Goal: Ask a question: Seek information or help from site administrators or community

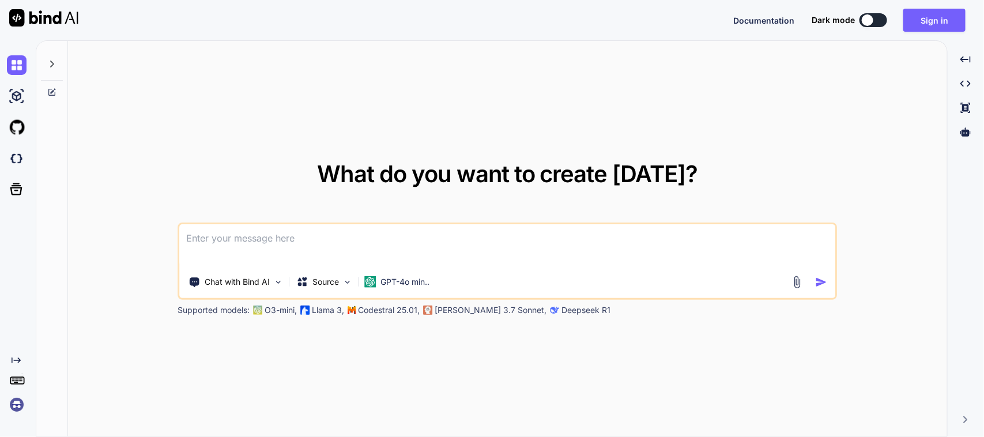
click at [430, 241] on textarea at bounding box center [508, 245] width 656 height 43
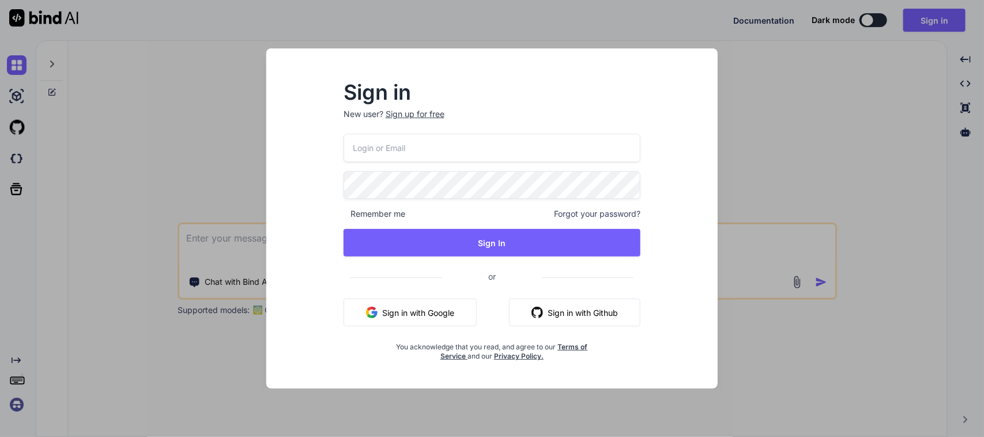
click at [423, 310] on button "Sign in with Google" at bounding box center [410, 313] width 133 height 28
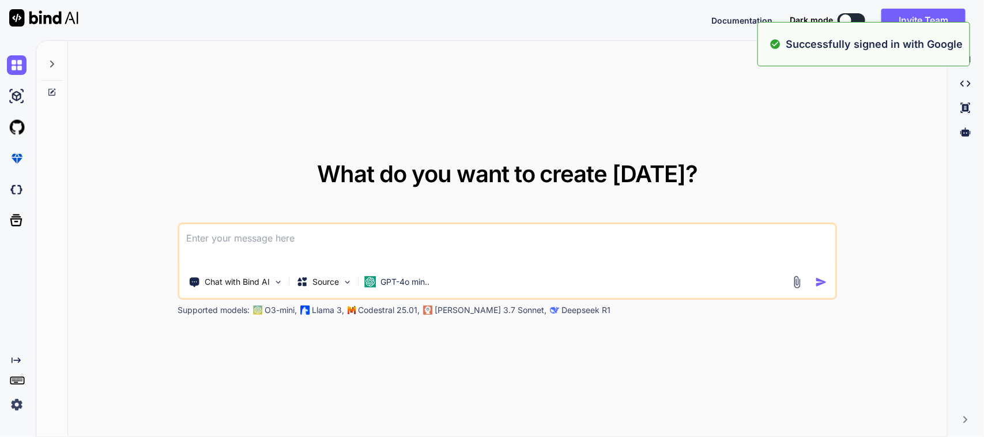
click at [326, 231] on textarea at bounding box center [508, 245] width 656 height 43
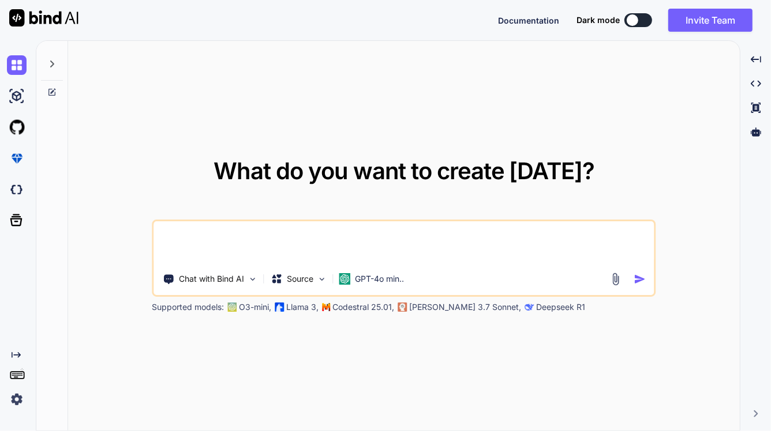
click at [238, 242] on textarea at bounding box center [404, 242] width 500 height 43
type textarea "P"
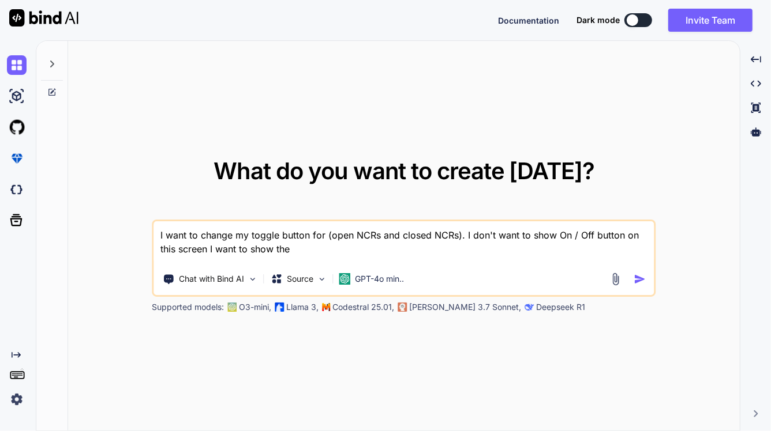
drag, startPoint x: 454, startPoint y: 238, endPoint x: 332, endPoint y: 237, distance: 121.7
click at [332, 237] on textarea "I want to change my toggle button for (open NCRs and closed NCRs). I don't want…" at bounding box center [404, 242] width 500 height 43
click at [313, 251] on textarea "I want to change my toggle button for (open NCRs and closed NCRs). I don't want…" at bounding box center [404, 242] width 500 height 43
paste textarea "open NCRs and closed NCRs"
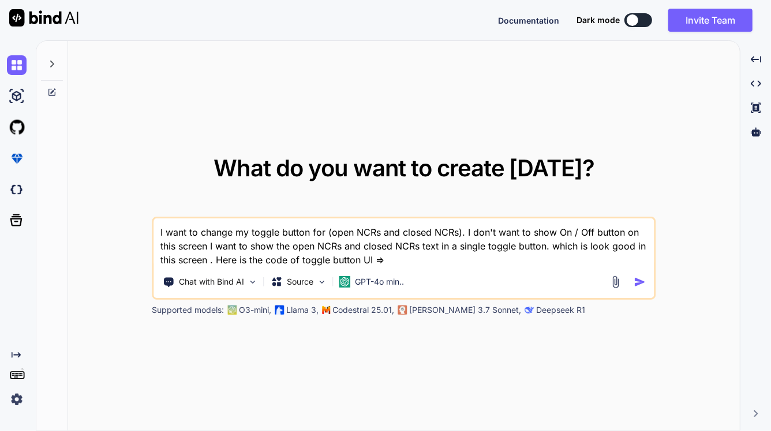
paste textarea "Padding( padding: const EdgeInsets.symmetric(horizontal: 12.0), child: Row( mai…"
type textarea "I want to change my toggle button for (open NCRs and closed NCRs). I don't want…"
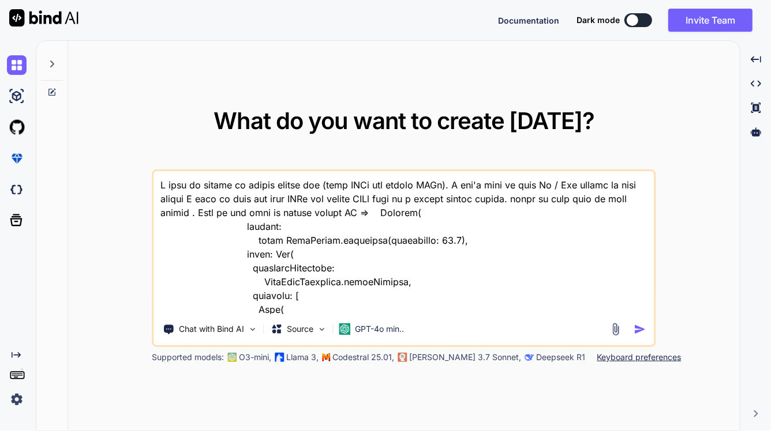
scroll to position [306, 0]
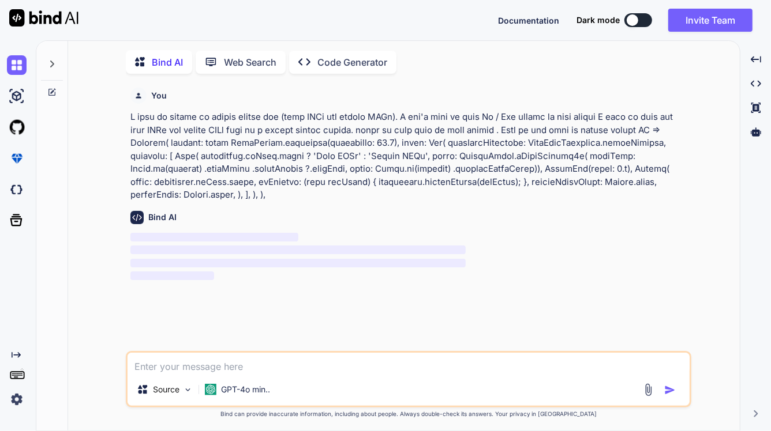
scroll to position [5, 0]
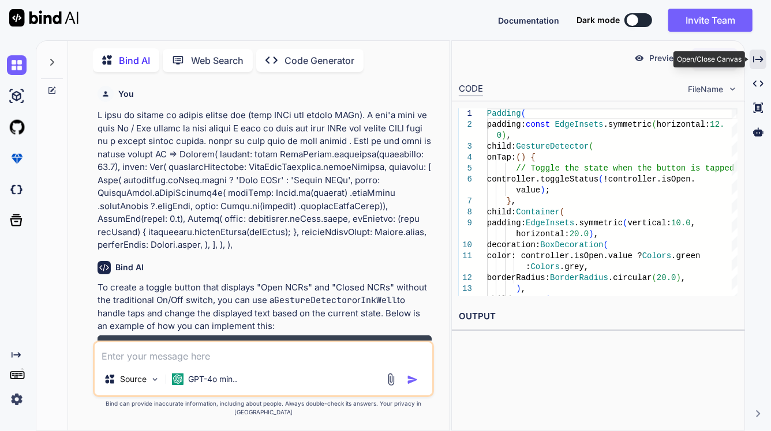
click at [759, 58] on icon "Created with Pixso." at bounding box center [758, 59] width 10 height 10
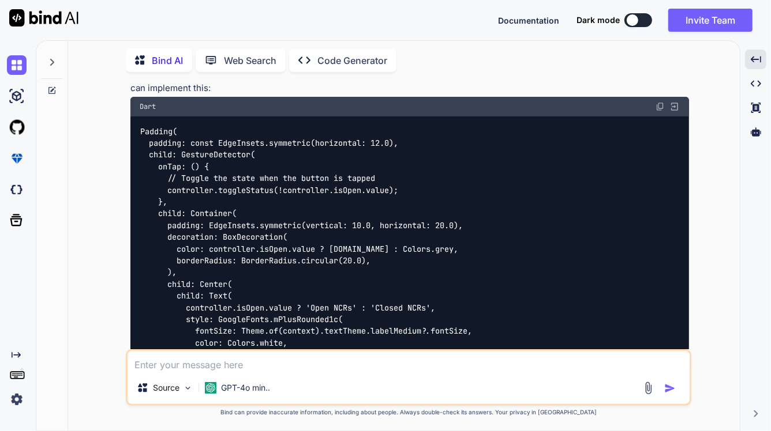
scroll to position [150, 0]
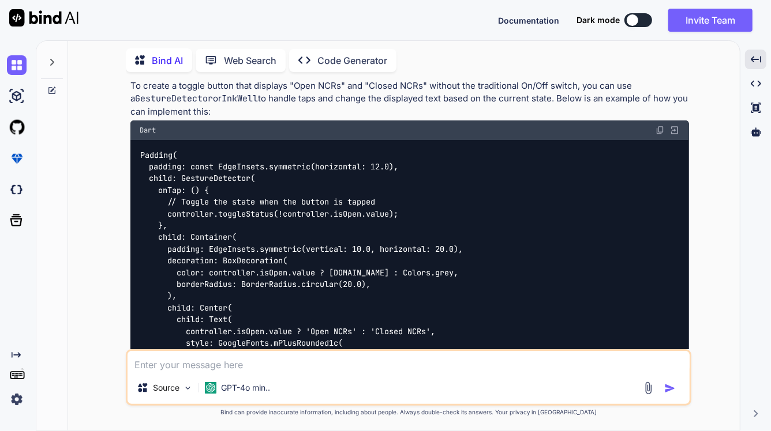
click at [656, 130] on img at bounding box center [659, 130] width 9 height 9
click at [237, 370] on textarea at bounding box center [408, 361] width 562 height 21
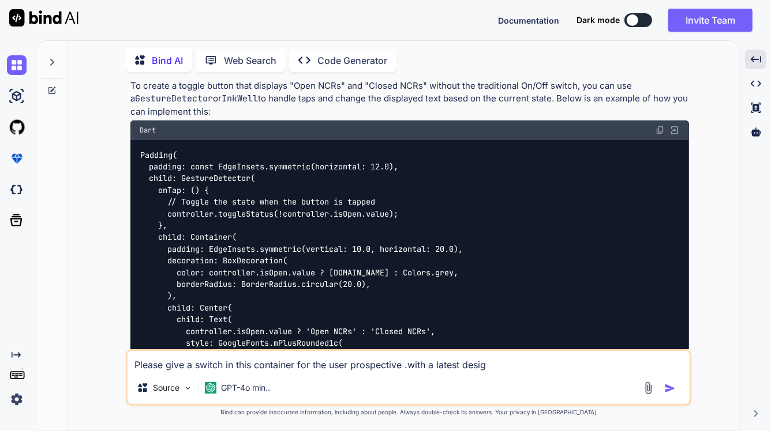
type textarea "Please give a switch in this container for the user prospective .with a latest …"
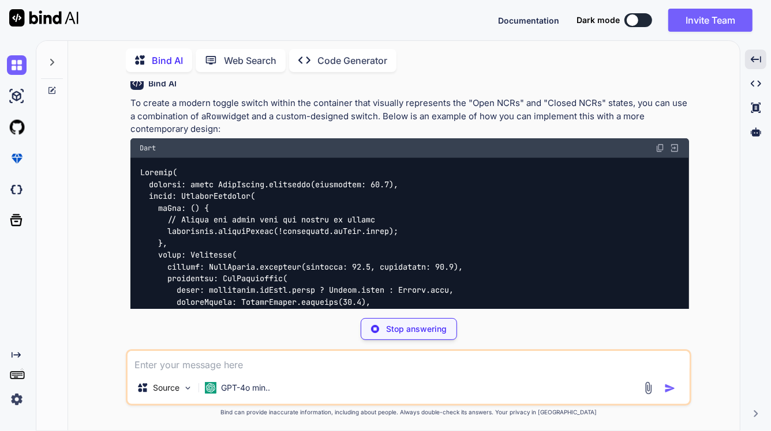
scroll to position [765, 0]
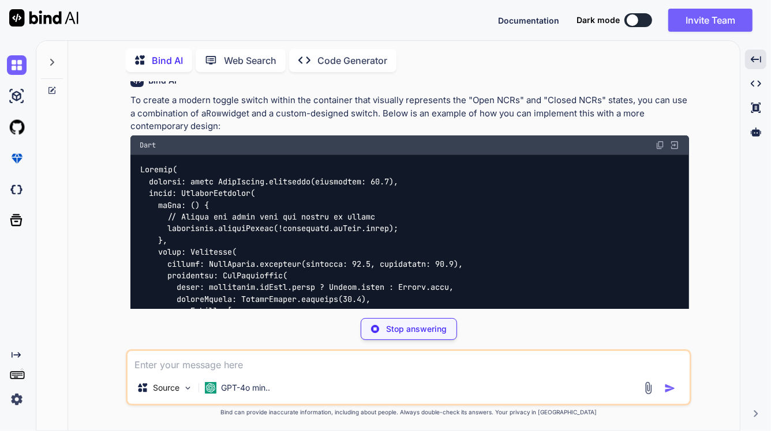
click at [662, 146] on img at bounding box center [659, 145] width 9 height 9
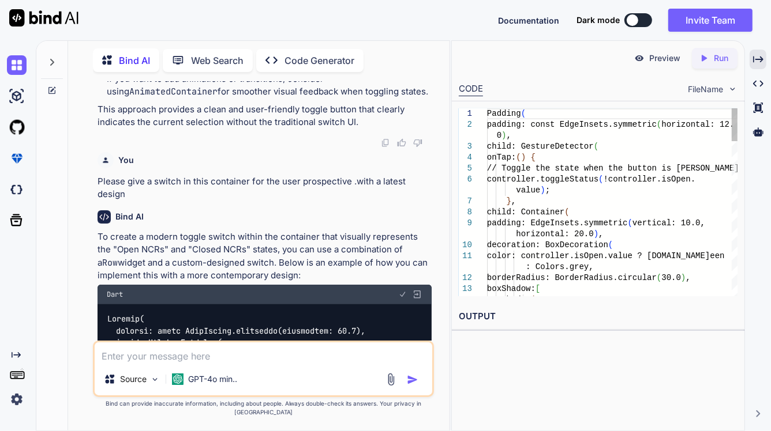
scroll to position [912, 0]
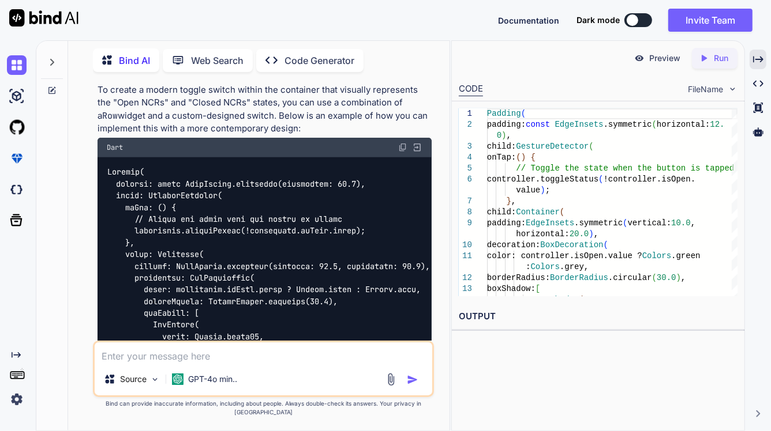
click at [117, 363] on textarea at bounding box center [263, 353] width 337 height 21
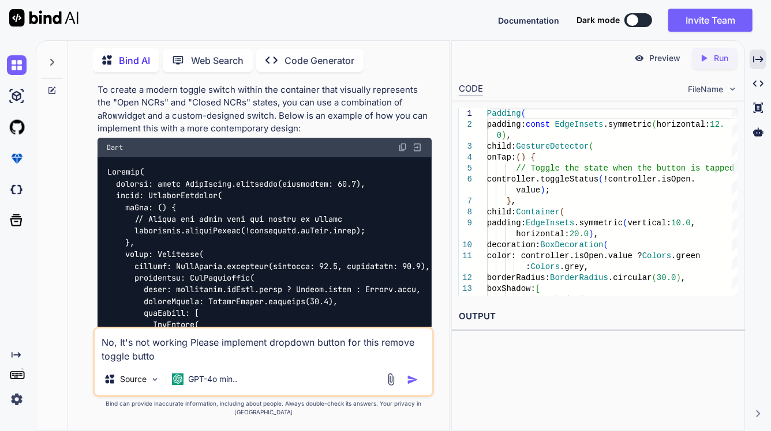
type textarea "No, It's not working Please implement dropdown button for this remove toggle bu…"
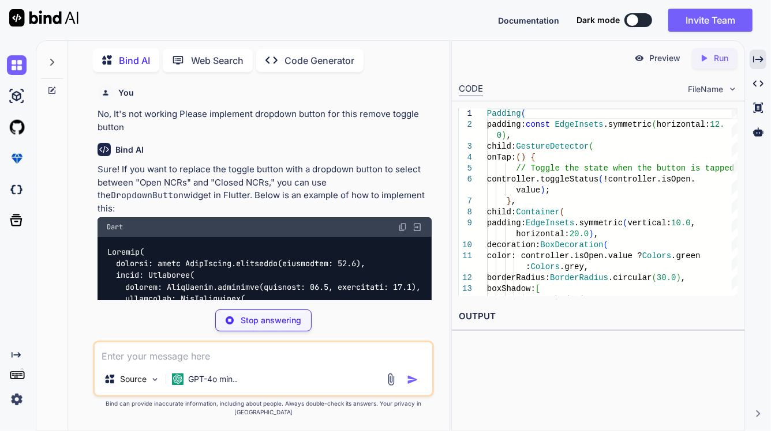
scroll to position [2207, 0]
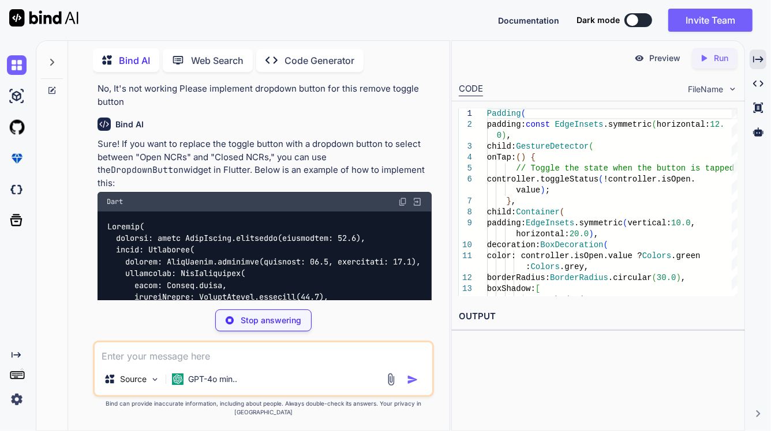
click at [404, 206] on img at bounding box center [402, 201] width 9 height 9
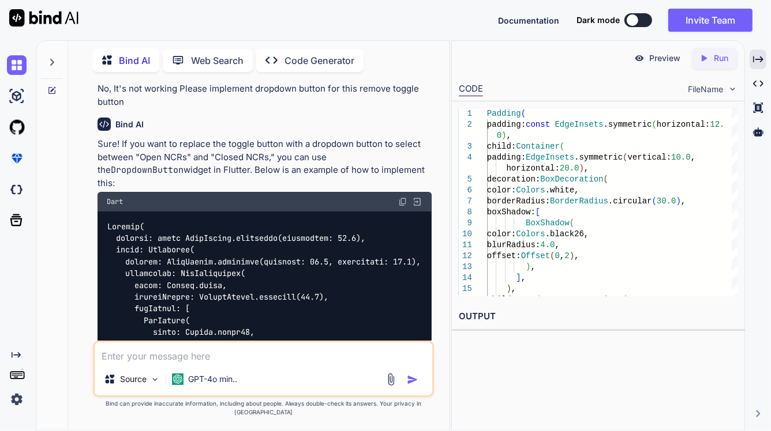
click at [202, 360] on textarea at bounding box center [263, 353] width 337 height 21
type textarea "p"
type textarea "I want to show white color in list of dropdown"
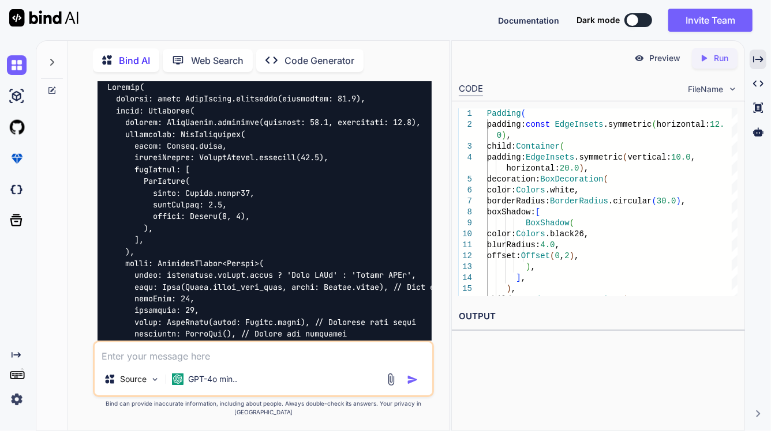
scroll to position [3228, 0]
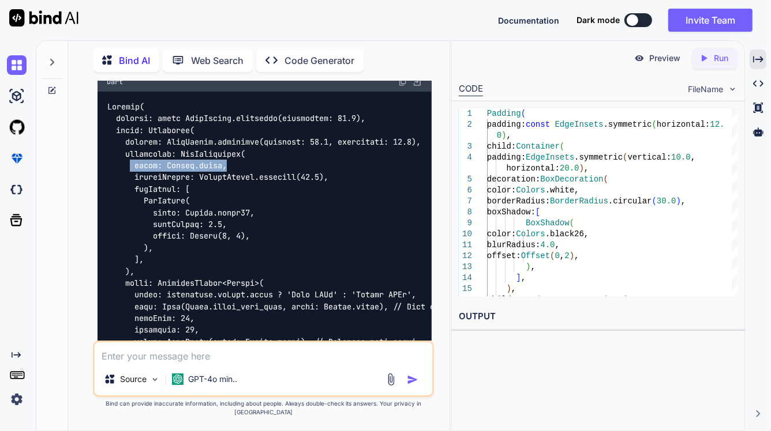
drag, startPoint x: 250, startPoint y: 180, endPoint x: 131, endPoint y: 188, distance: 118.5
click at [131, 188] on div at bounding box center [264, 354] width 334 height 524
copy code "color: Colors.white,"
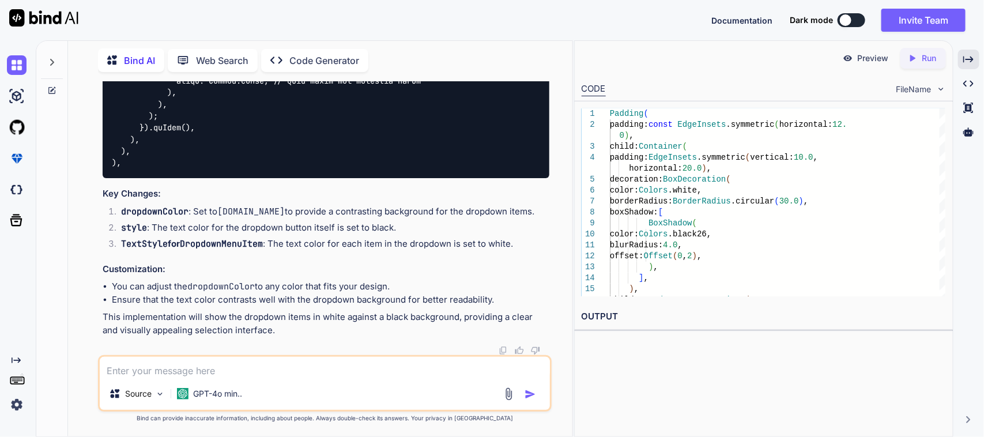
scroll to position [3314, 0]
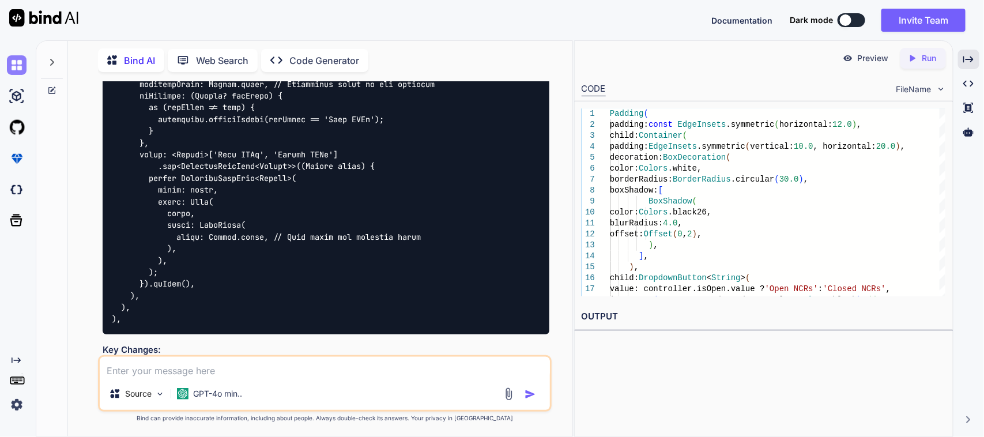
click at [13, 68] on img at bounding box center [17, 65] width 20 height 20
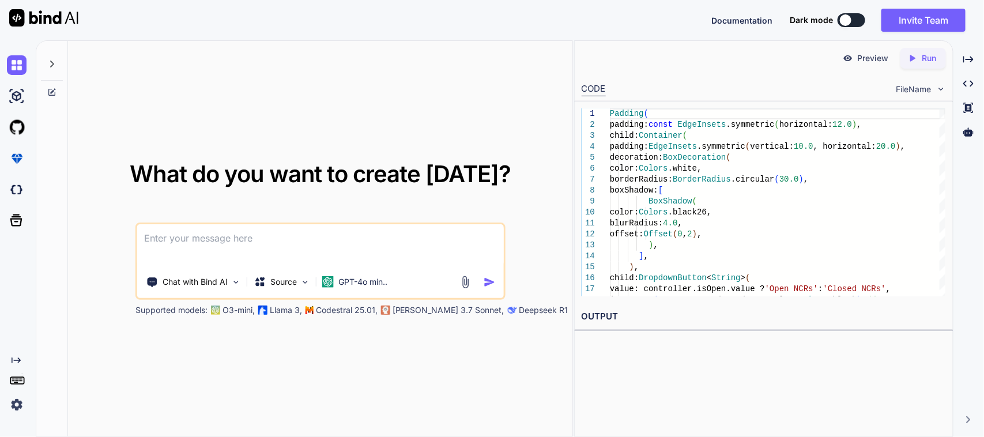
click at [191, 243] on textarea at bounding box center [320, 245] width 367 height 43
click at [969, 58] on icon "Created with Pixso." at bounding box center [969, 59] width 10 height 10
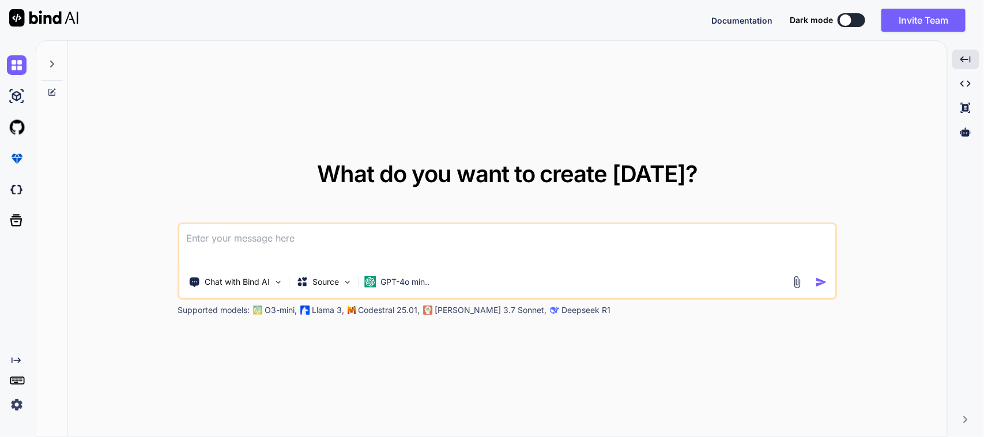
click at [298, 241] on textarea at bounding box center [508, 245] width 656 height 43
type textarea "Client want to show more details"
click at [372, 238] on textarea "Client want to show more details" at bounding box center [508, 245] width 656 height 43
paste textarea "Ticket 250: Show at top of page next section which needs completing based on de…"
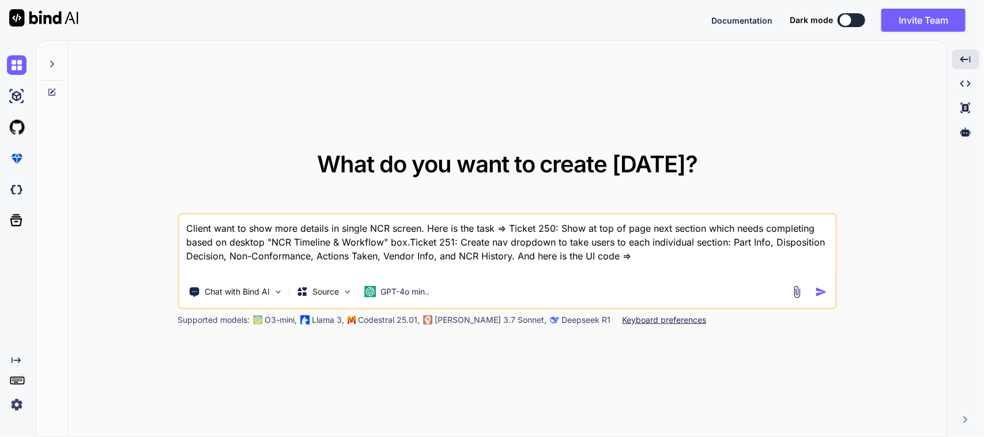
drag, startPoint x: 513, startPoint y: 255, endPoint x: 175, endPoint y: 219, distance: 340.4
click at [175, 219] on div "What do you want to create [DATE]? Client want to show more details in single N…" at bounding box center [508, 239] width 880 height 397
click at [668, 258] on textarea "Client want to show more details in single NCR screen. Here is the task => Tick…" at bounding box center [508, 246] width 656 height 62
paste textarea "// /*ItemSerialNumberScreenController // * Created By - Chetu Team // * Descrip…"
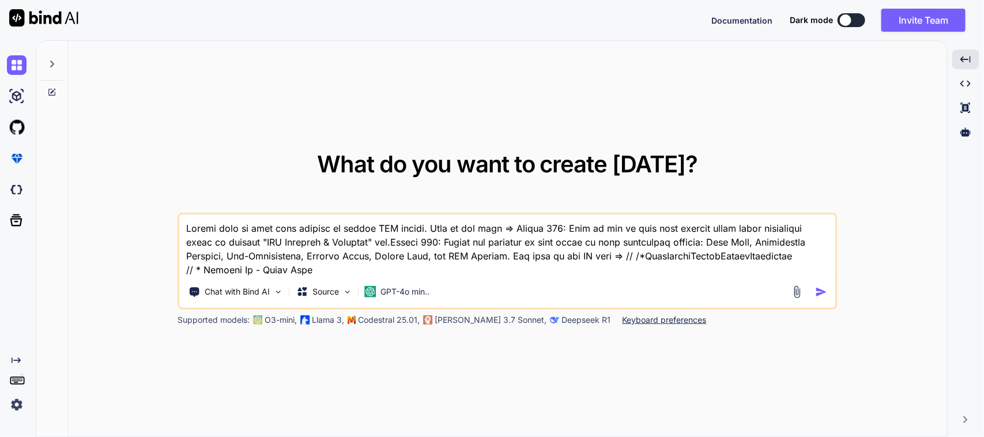
scroll to position [4981, 0]
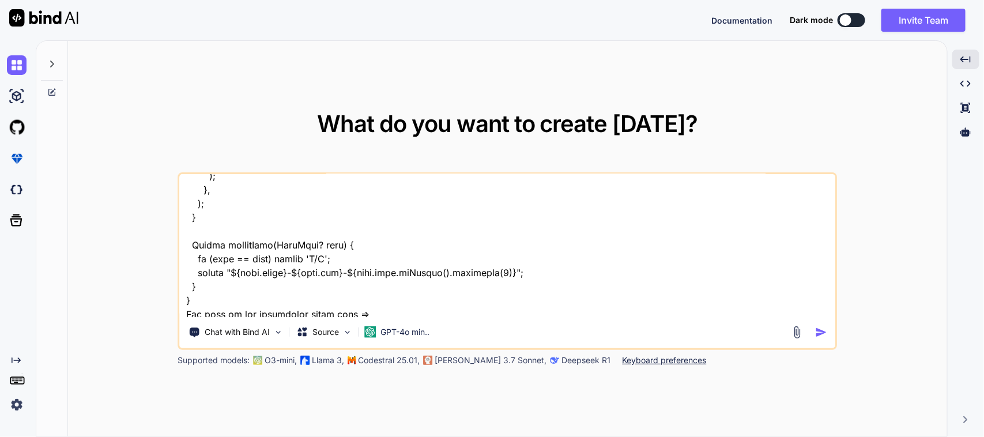
paste textarea "/* * Created By - Chetu Team * Description - Below class is used to write busin…"
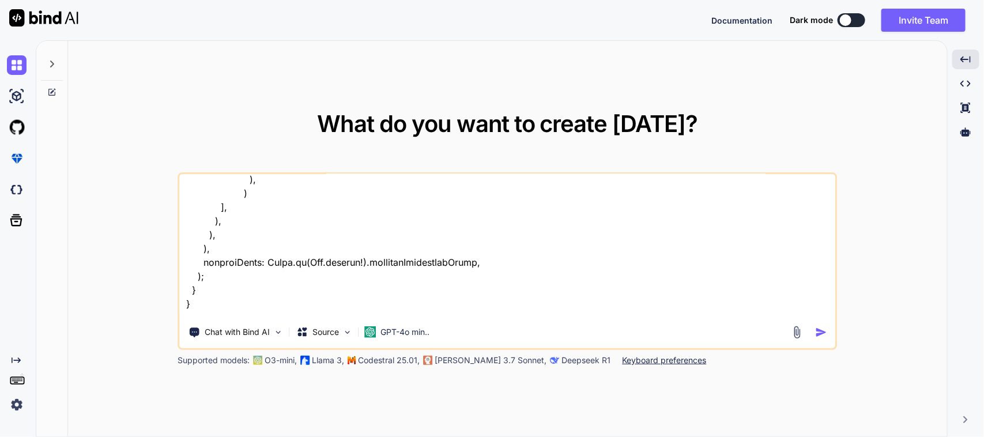
scroll to position [8702, 0]
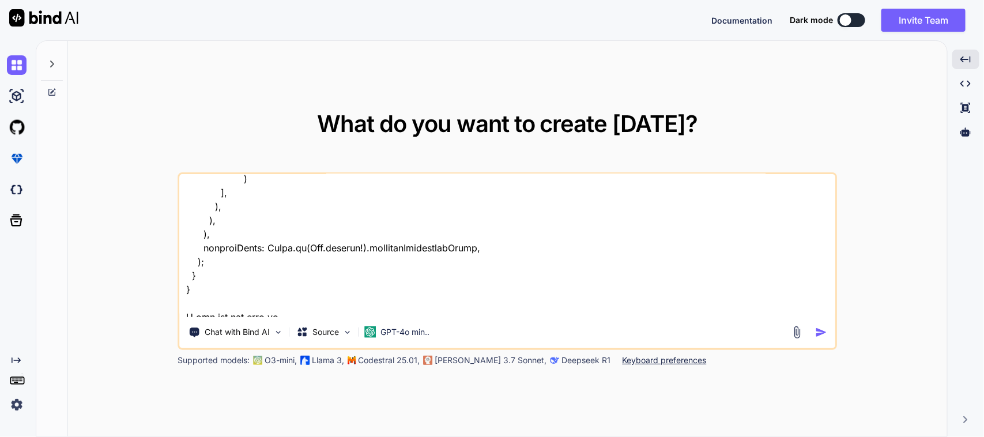
paste textarea "SingleNcrDetailsResponse? ncrDetailRepo;"
type textarea "Client want to show more details in single NCR screen. Here is the task => Tick…"
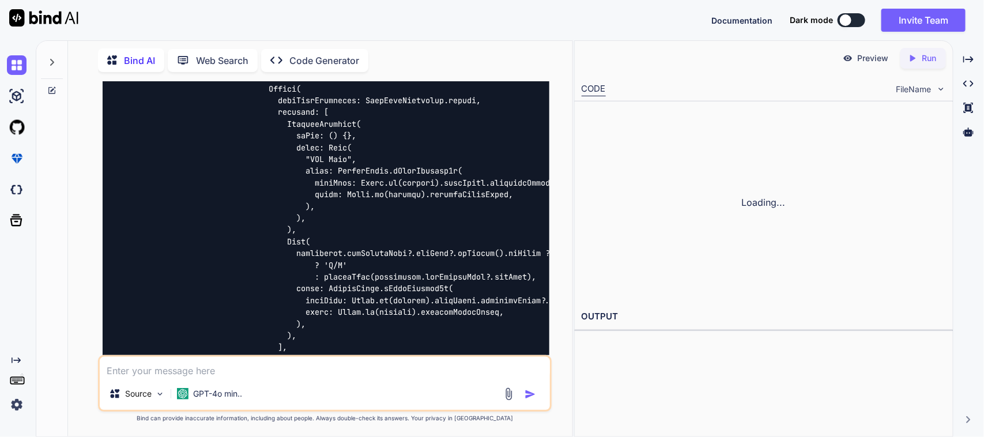
scroll to position [3900, 0]
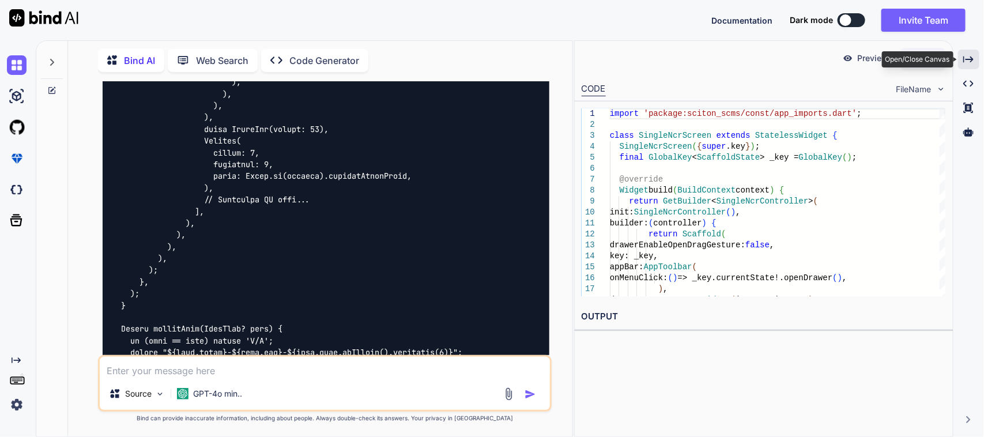
click at [975, 52] on div "Created with Pixso." at bounding box center [969, 60] width 21 height 20
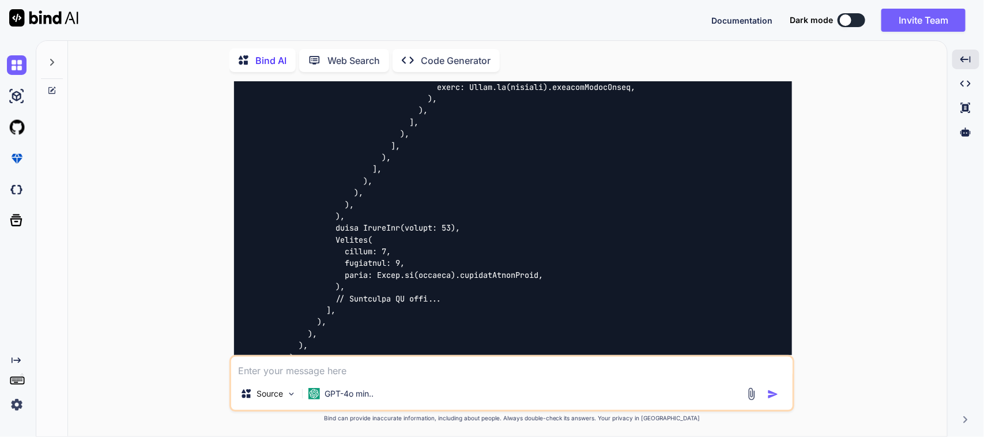
scroll to position [3511, 0]
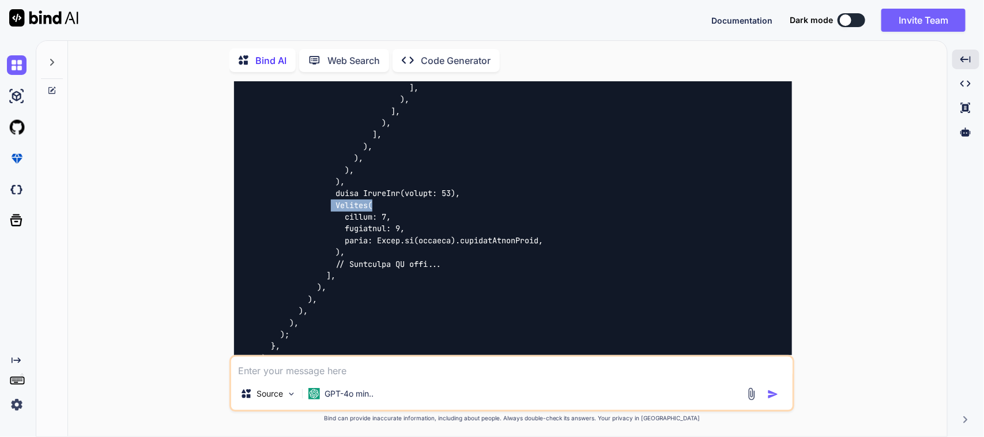
drag, startPoint x: 399, startPoint y: 195, endPoint x: 335, endPoint y: 188, distance: 63.8
copy code "Divider("
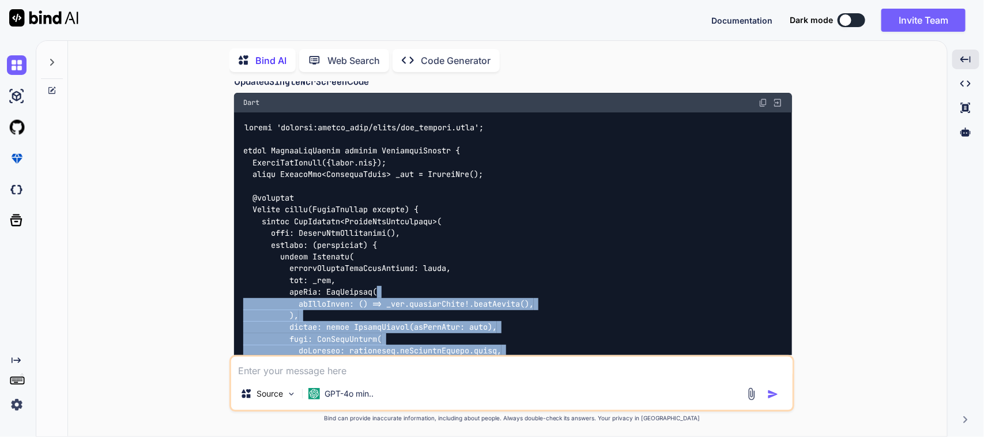
scroll to position [1377, 0]
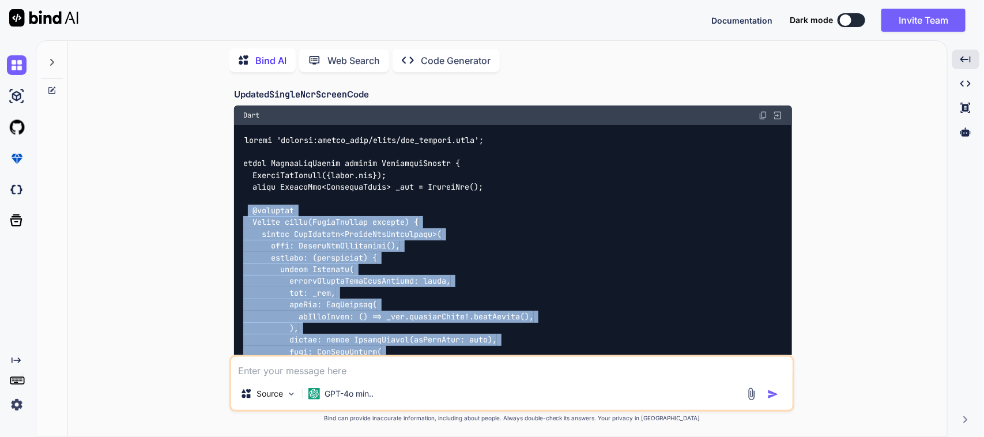
drag, startPoint x: 356, startPoint y: 237, endPoint x: 246, endPoint y: 198, distance: 116.9
copy code "@override Widget build(BuildContext context) { return GetBuilder<SingleNcrContr…"
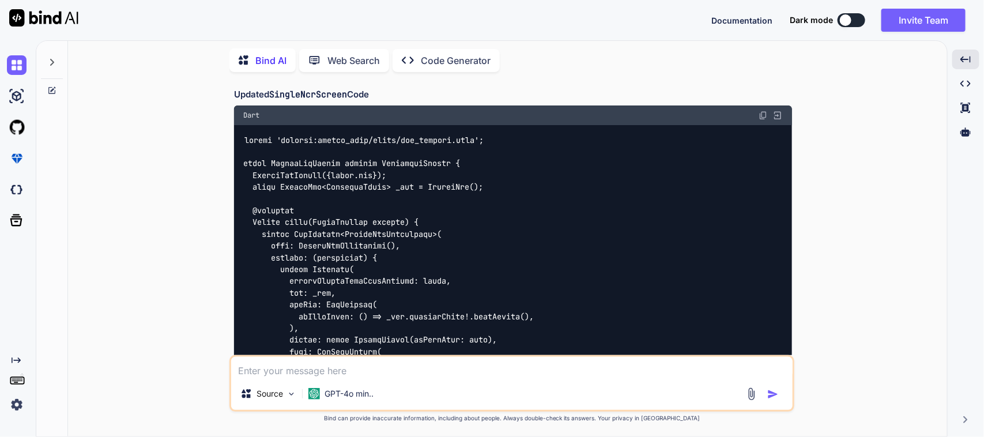
click at [367, 368] on textarea at bounding box center [512, 367] width 562 height 21
paste textarea "items: <String>['Open NCRs', 'Closed NCRs'] .map<DropdownMenuItem<String>>( (St…"
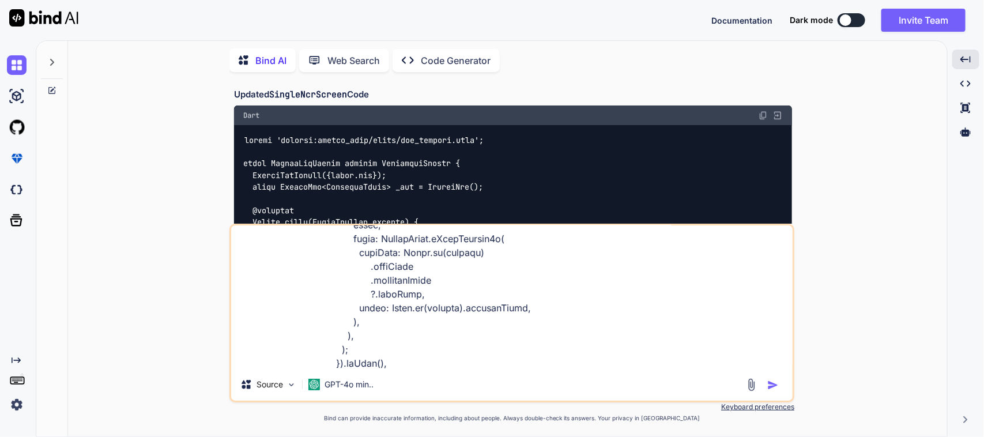
scroll to position [153, 0]
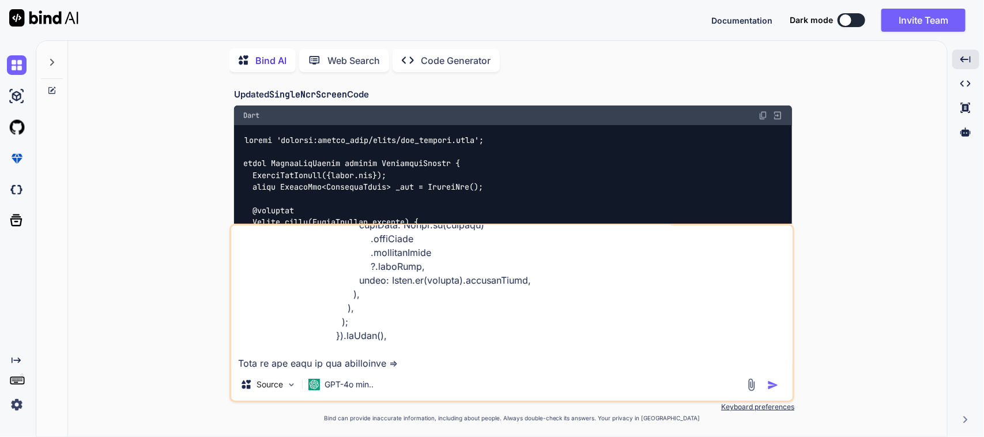
paste textarea "decoration: BoxDecoration( boxShadow: [ BoxShadow( color: Colors.white, blurRad…"
type textarea "I want to give box decoration in this code items: <String>['Open NCRs', 'Closed…"
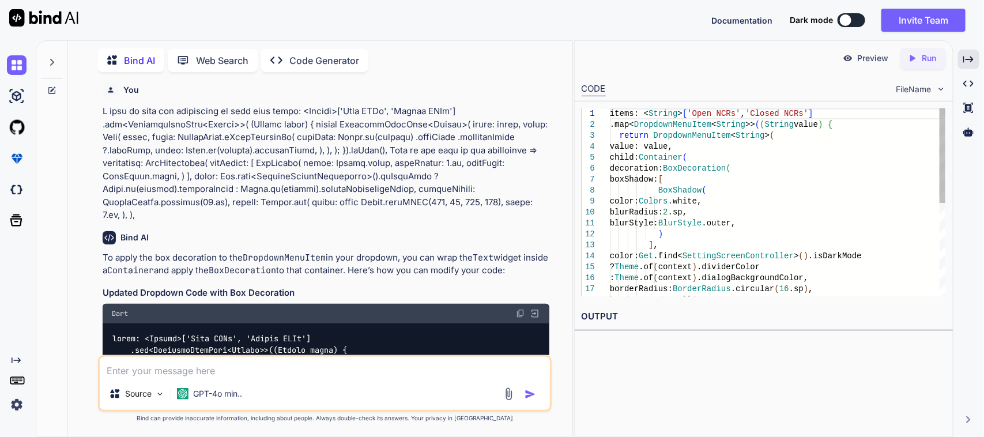
scroll to position [4418, 0]
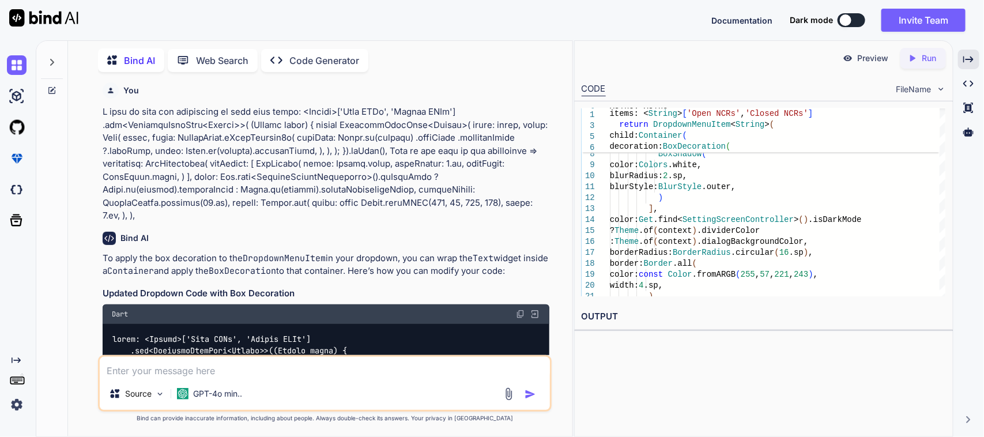
click at [523, 310] on img at bounding box center [520, 314] width 9 height 9
